Goal: Information Seeking & Learning: Learn about a topic

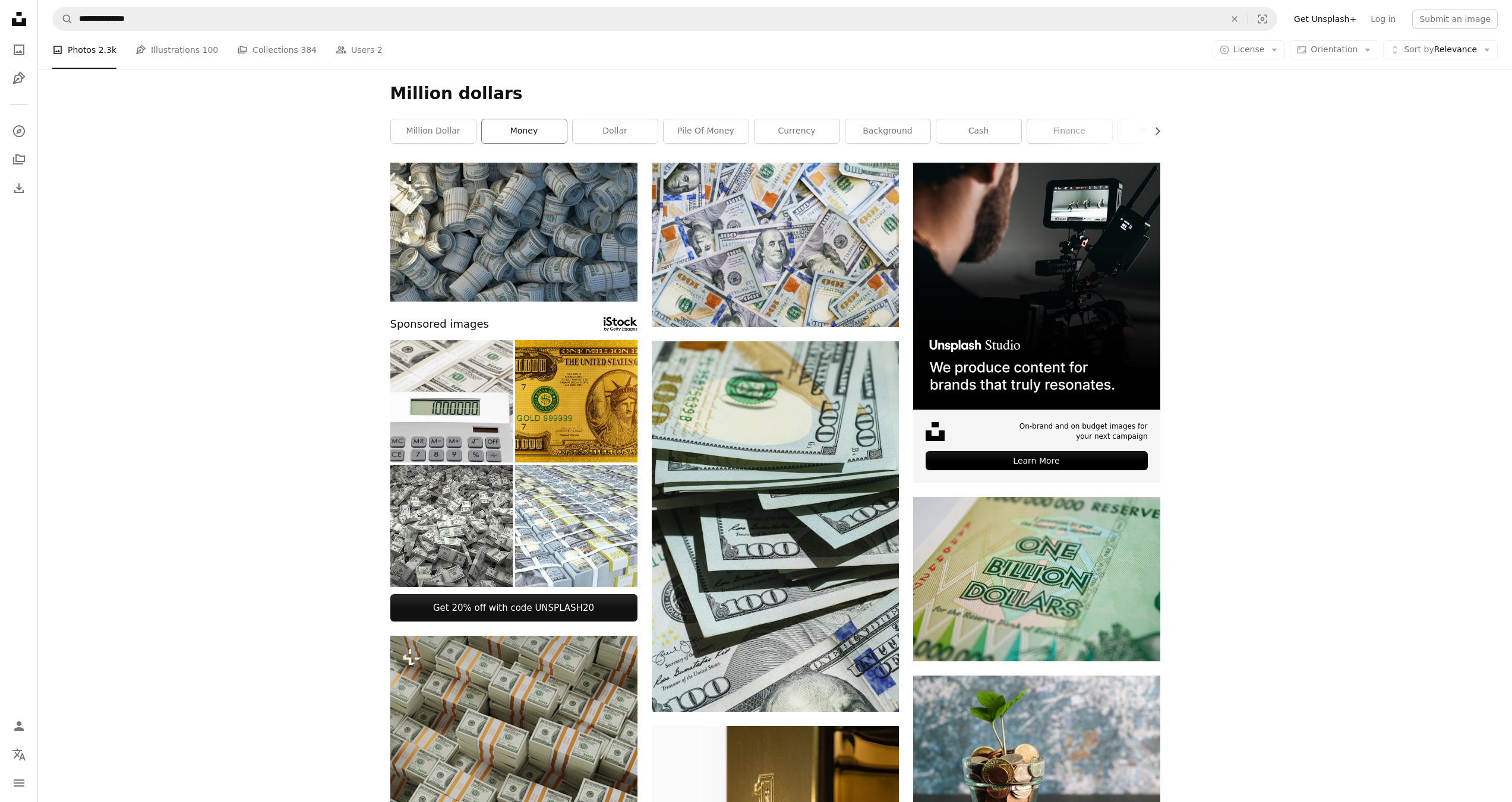
click at [515, 129] on link "money" at bounding box center [524, 131] width 85 height 24
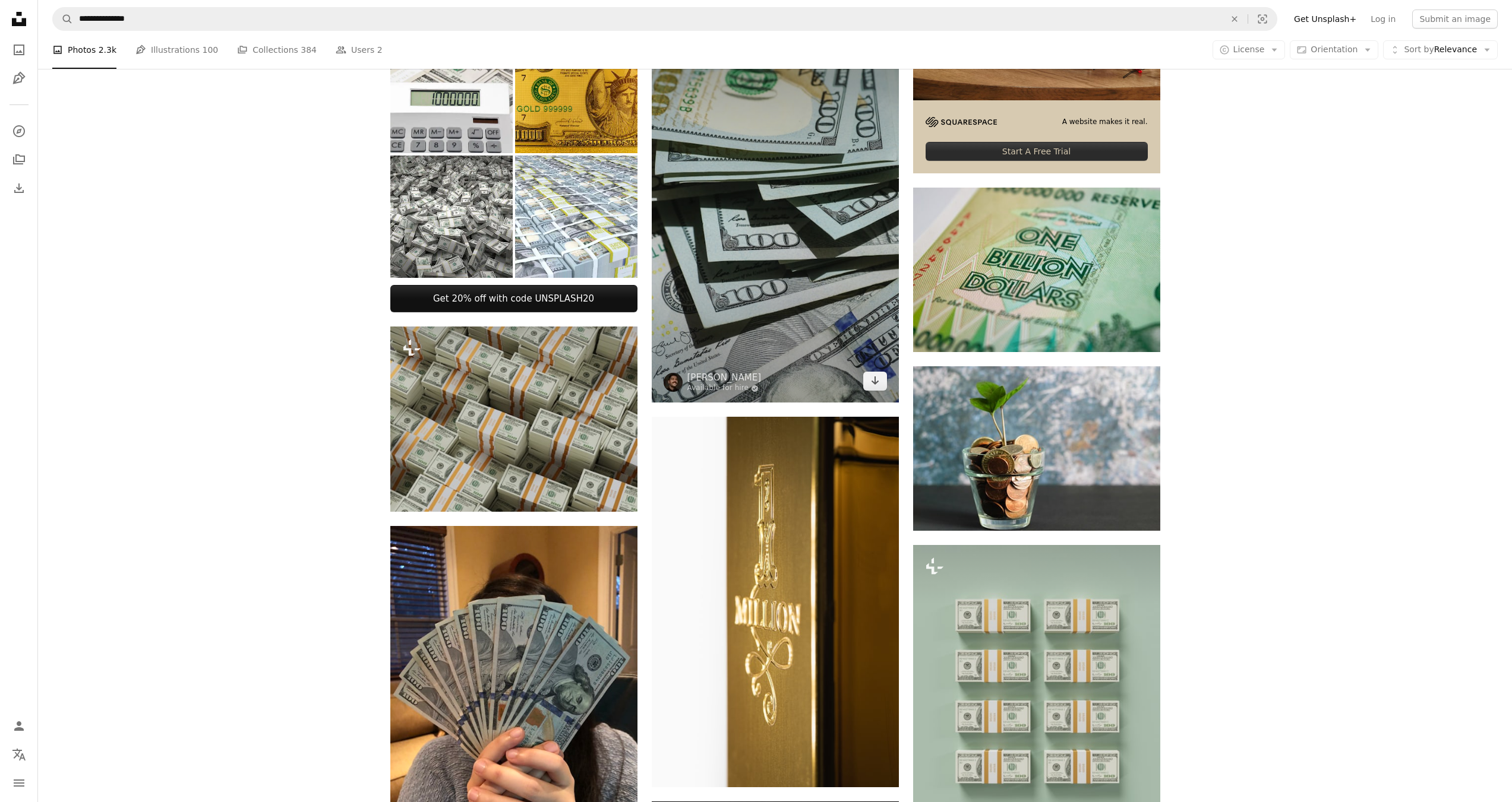
scroll to position [357, 0]
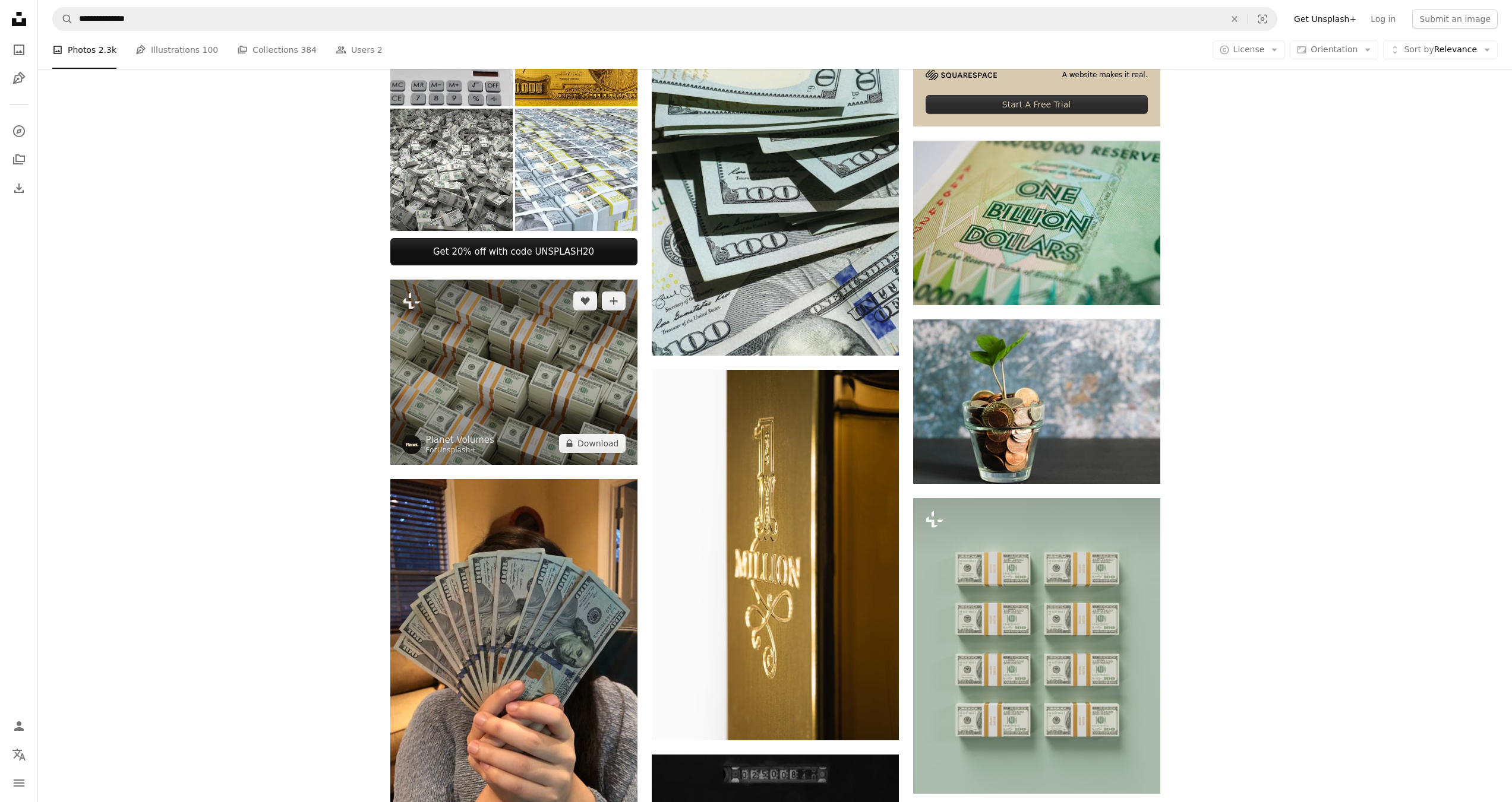
click at [552, 373] on img at bounding box center [514, 372] width 247 height 185
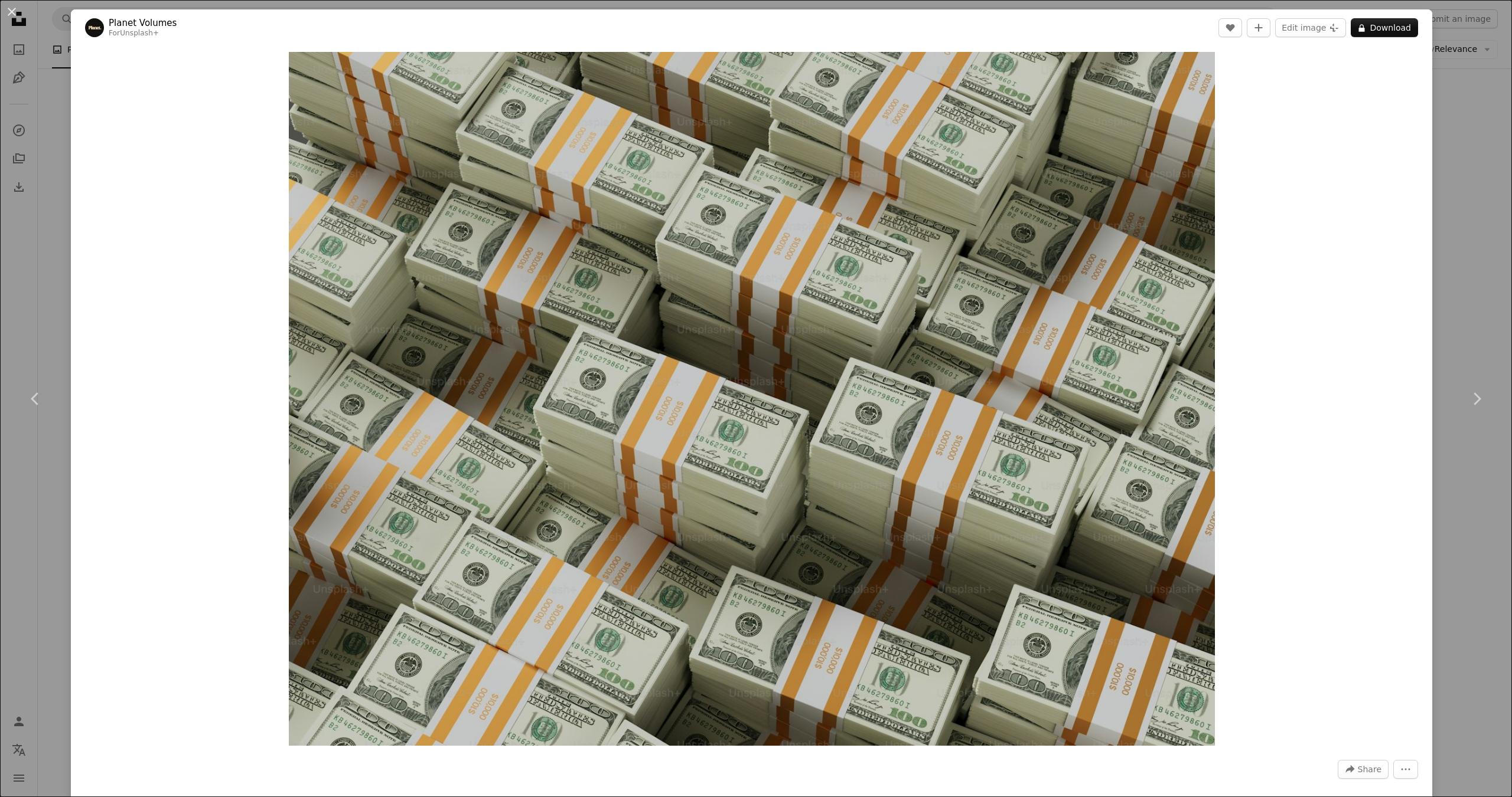
drag, startPoint x: 745, startPoint y: 295, endPoint x: 229, endPoint y: 386, distance: 524.0
click at [226, 386] on div "Zoom in" at bounding box center [751, 399] width 1361 height 706
